Goal: Information Seeking & Learning: Learn about a topic

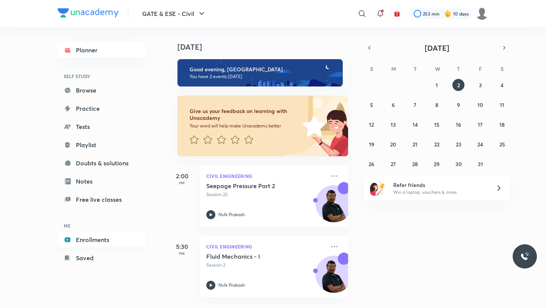
click at [103, 240] on link "Enrollments" at bounding box center [102, 239] width 88 height 15
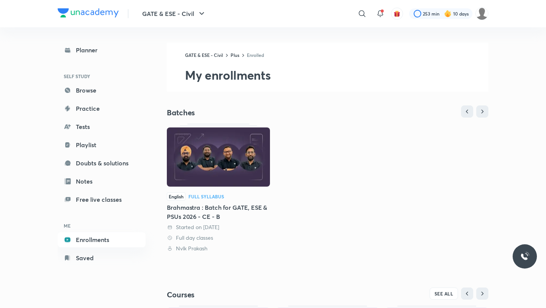
scroll to position [129, 0]
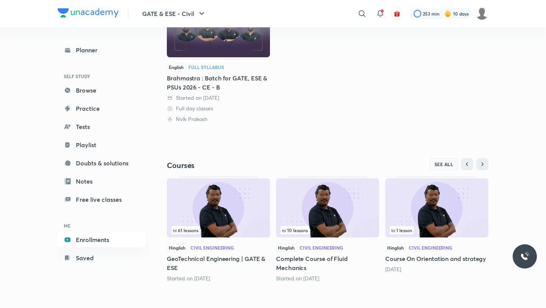
click at [447, 160] on button "SEE ALL" at bounding box center [443, 164] width 29 height 12
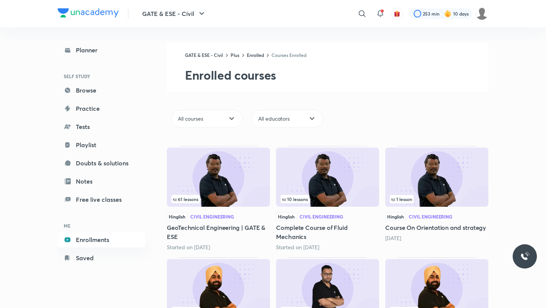
scroll to position [189, 0]
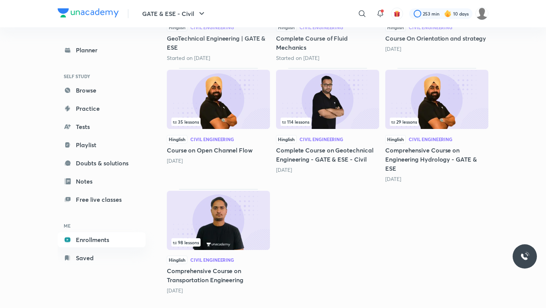
click at [238, 210] on img at bounding box center [218, 220] width 103 height 59
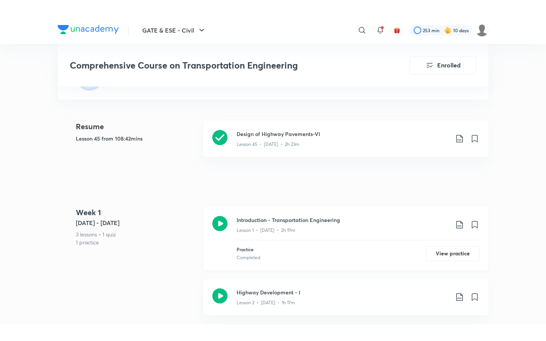
scroll to position [202, 0]
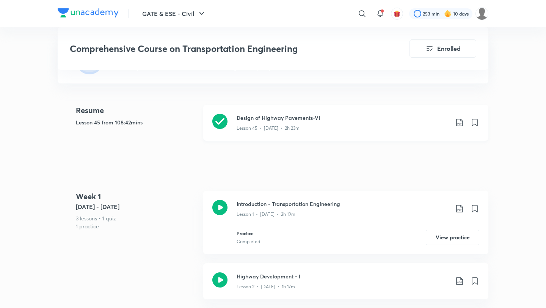
click at [301, 122] on div "Lesson 45 • [DATE] • 2h 23m" at bounding box center [343, 127] width 212 height 10
